Goal: Register for event/course: Sign up to attend an event or enroll in a course

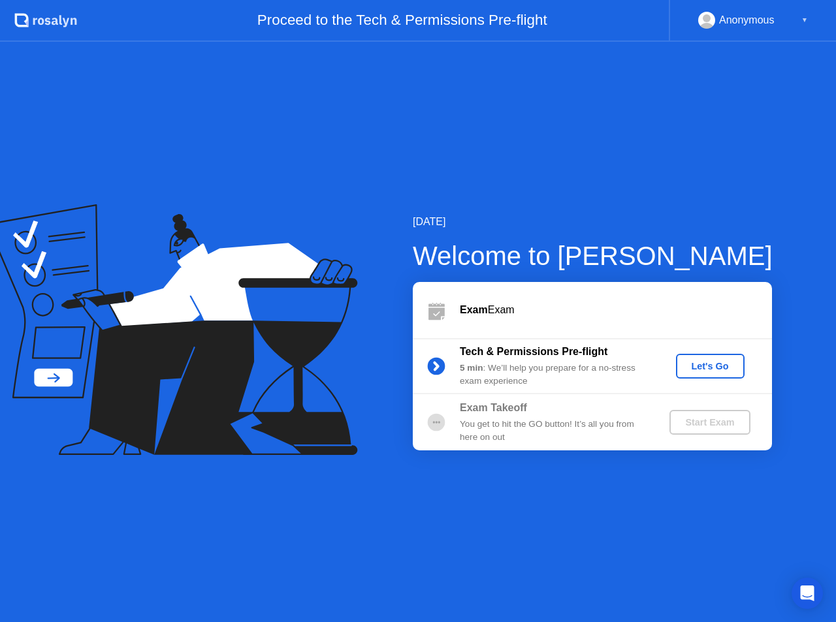
click at [701, 374] on button "Let's Go" at bounding box center [710, 366] width 69 height 25
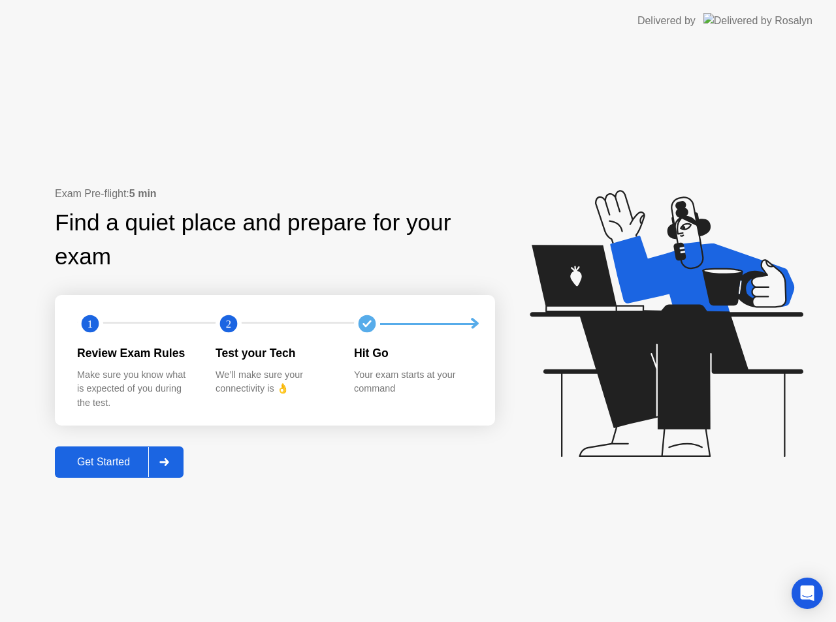
click at [97, 460] on div "Get Started" at bounding box center [103, 462] width 89 height 12
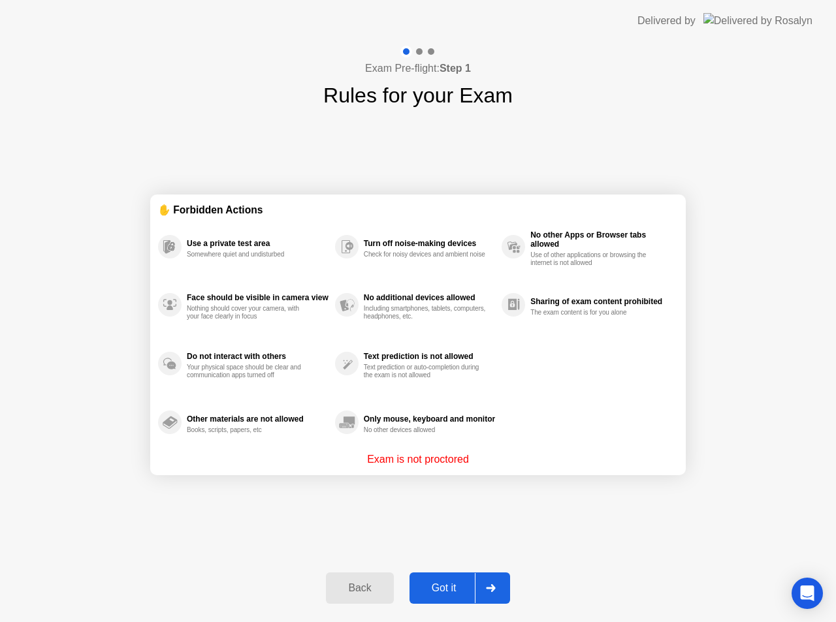
click at [430, 583] on div "Got it" at bounding box center [443, 588] width 61 height 12
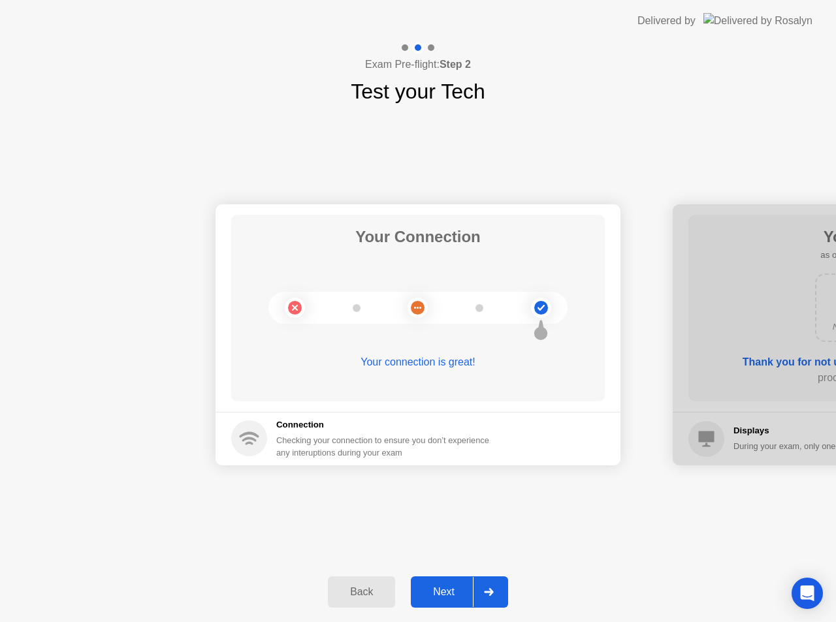
click at [449, 598] on div "Next" at bounding box center [444, 592] width 58 height 12
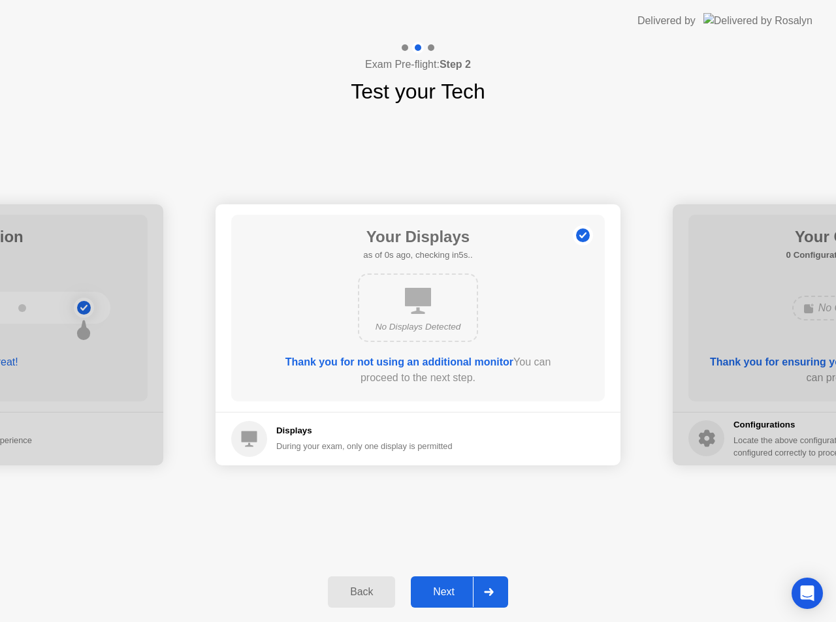
click at [445, 596] on div "Next" at bounding box center [444, 592] width 58 height 12
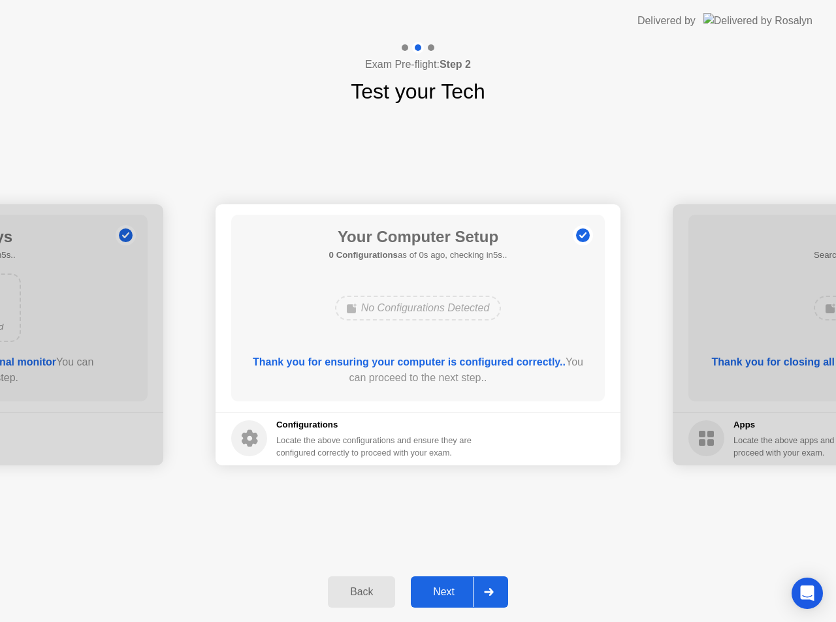
click at [445, 595] on div "Next" at bounding box center [444, 592] width 58 height 12
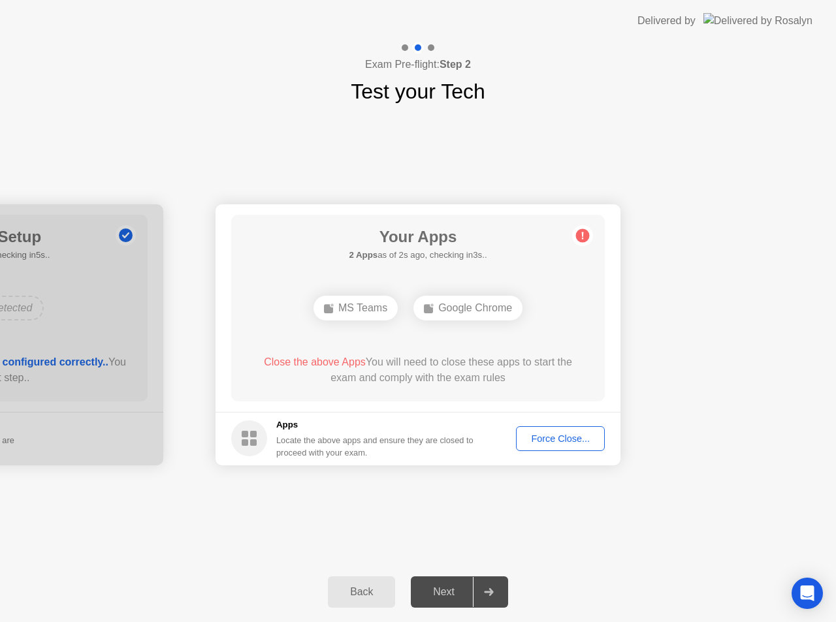
click at [602, 543] on div "Your Connection Your connection is great! Connection Checking your connection t…" at bounding box center [418, 334] width 836 height 455
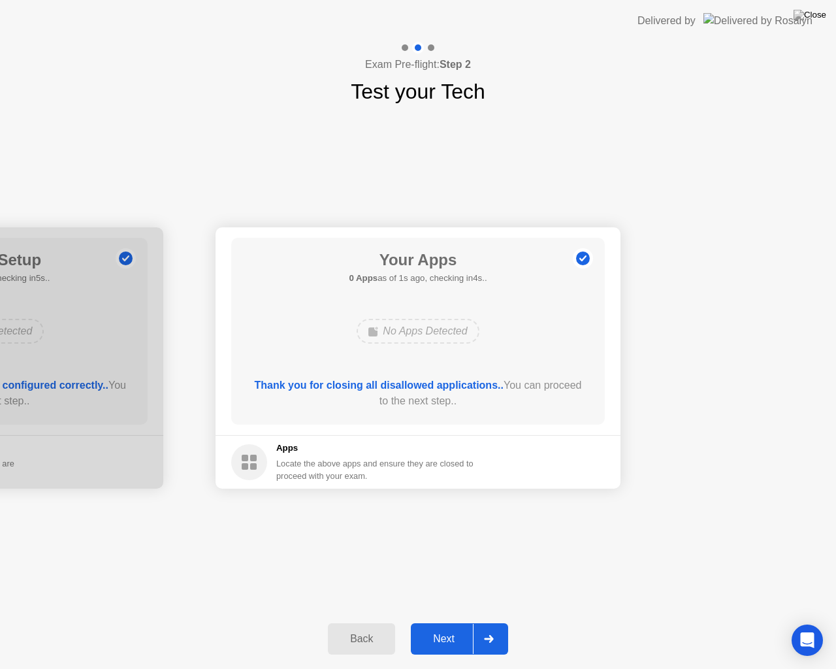
click at [447, 622] on button "Next" at bounding box center [459, 638] width 97 height 31
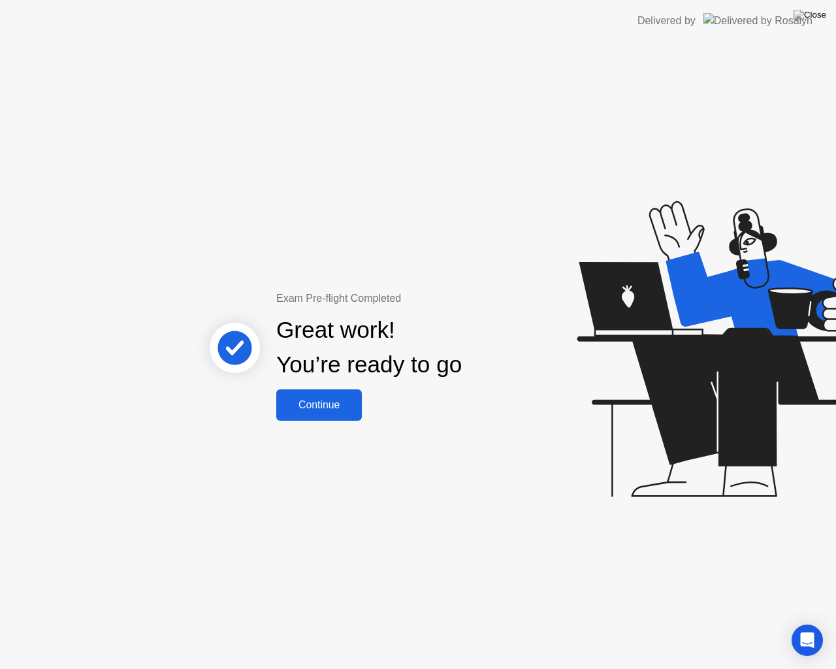
click at [298, 418] on button "Continue" at bounding box center [319, 404] width 86 height 31
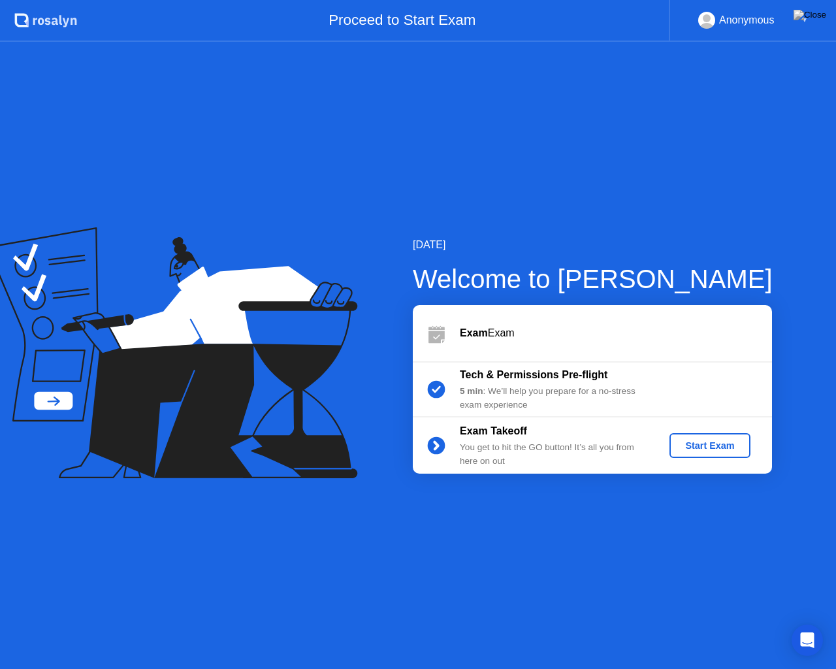
click at [704, 454] on button "Start Exam" at bounding box center [709, 445] width 80 height 25
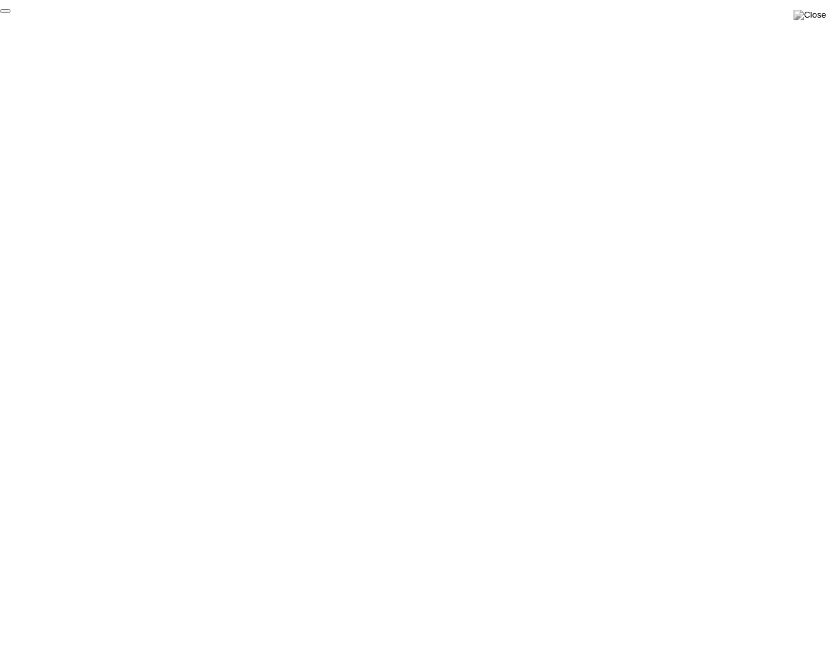
click at [10, 13] on button "End Proctoring Session" at bounding box center [5, 11] width 10 height 4
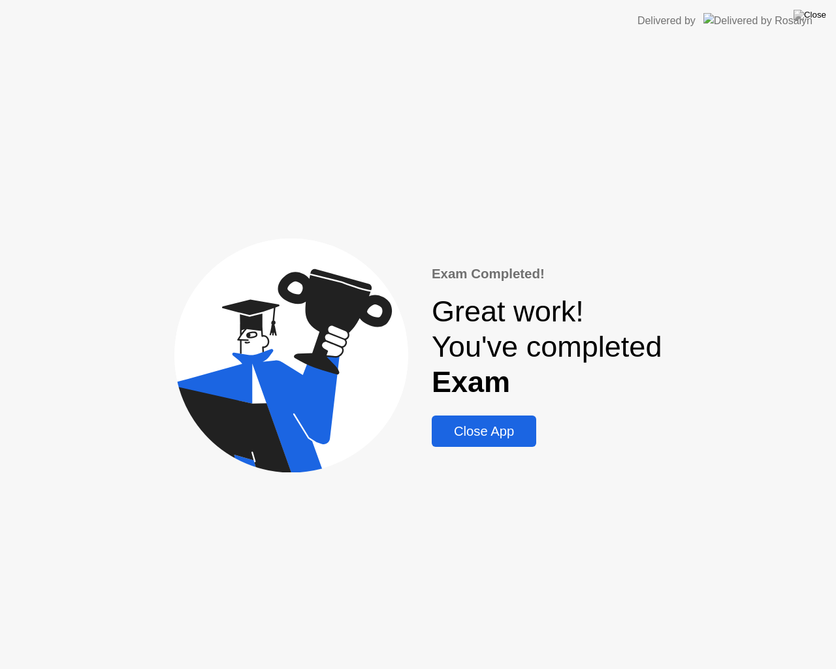
click at [496, 447] on div "Exam Completed! Great work! You've completed Exam Close App" at bounding box center [418, 355] width 836 height 627
click at [495, 443] on button "Close App" at bounding box center [484, 430] width 104 height 31
